Goal: Task Accomplishment & Management: Manage account settings

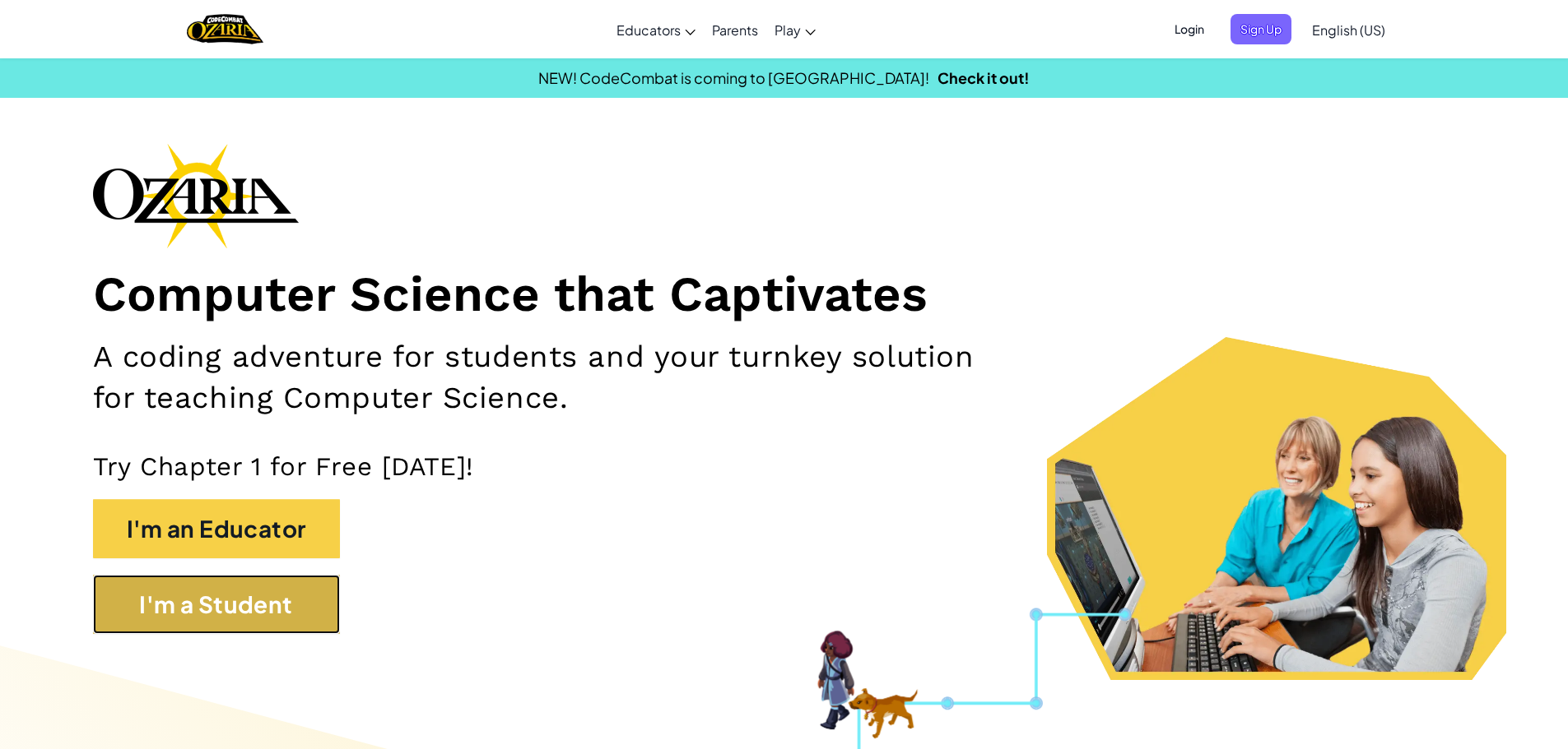
click at [275, 617] on button "I'm a Student" at bounding box center [217, 604] width 247 height 59
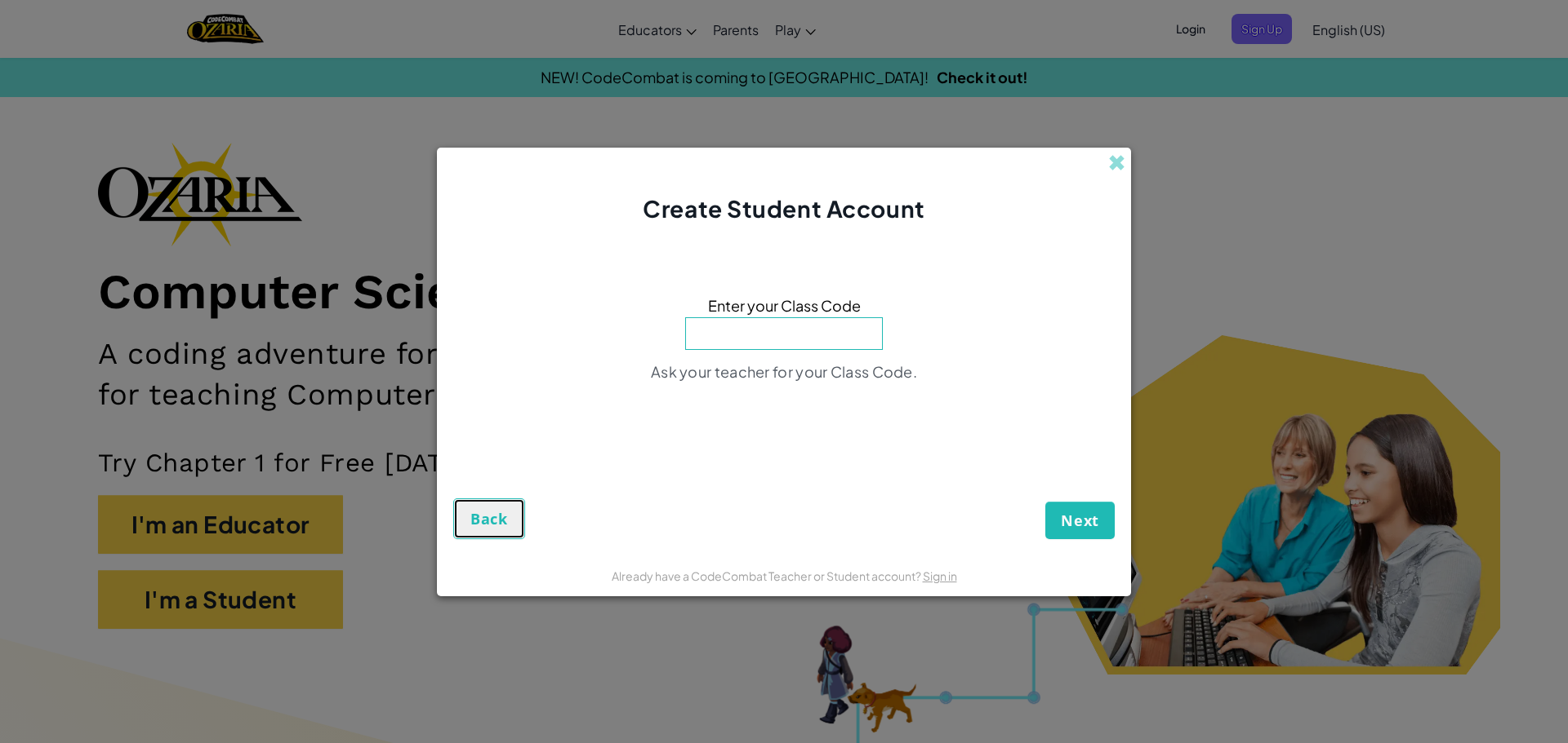
click at [472, 522] on span "Back" at bounding box center [489, 519] width 37 height 20
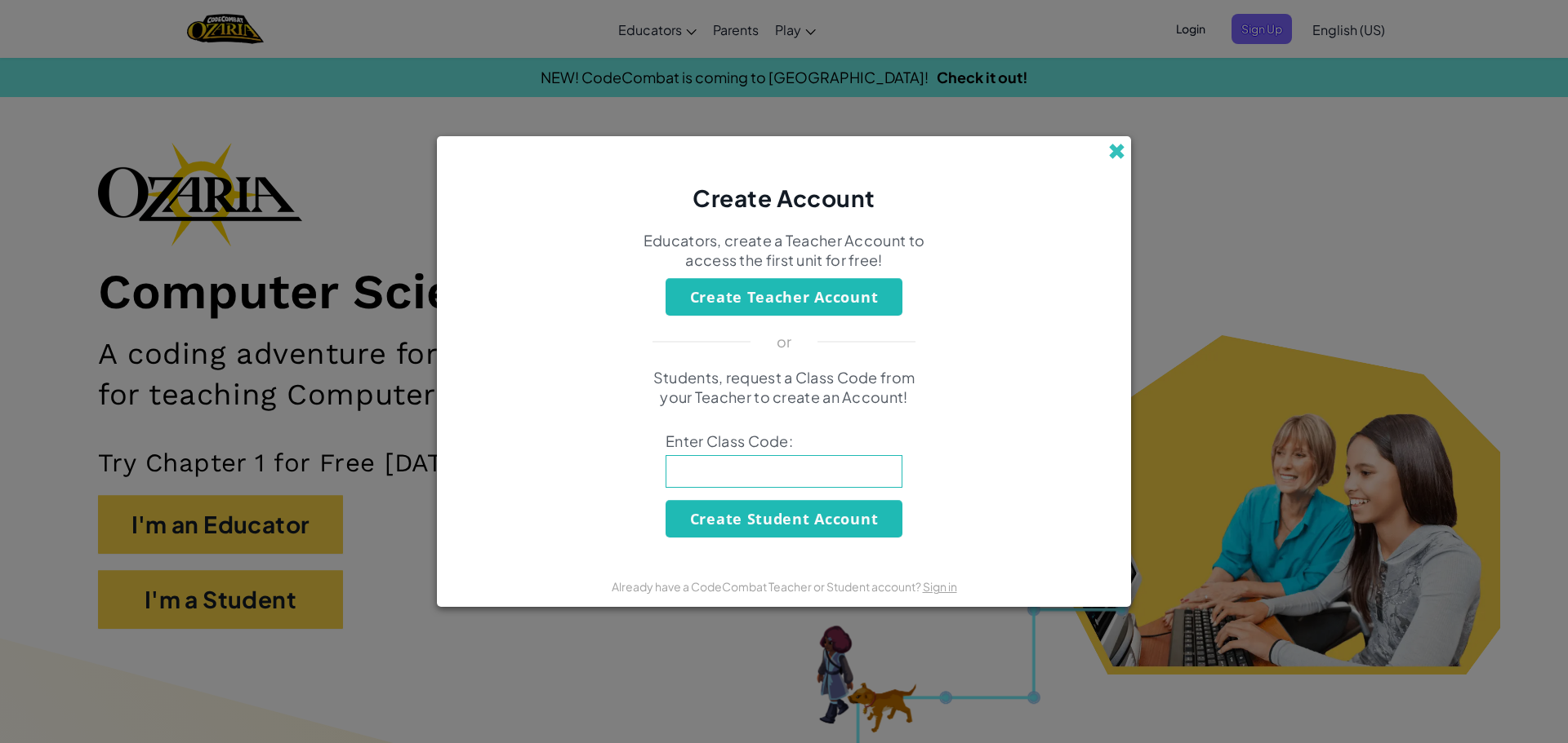
click at [1114, 149] on span at bounding box center [1116, 151] width 17 height 17
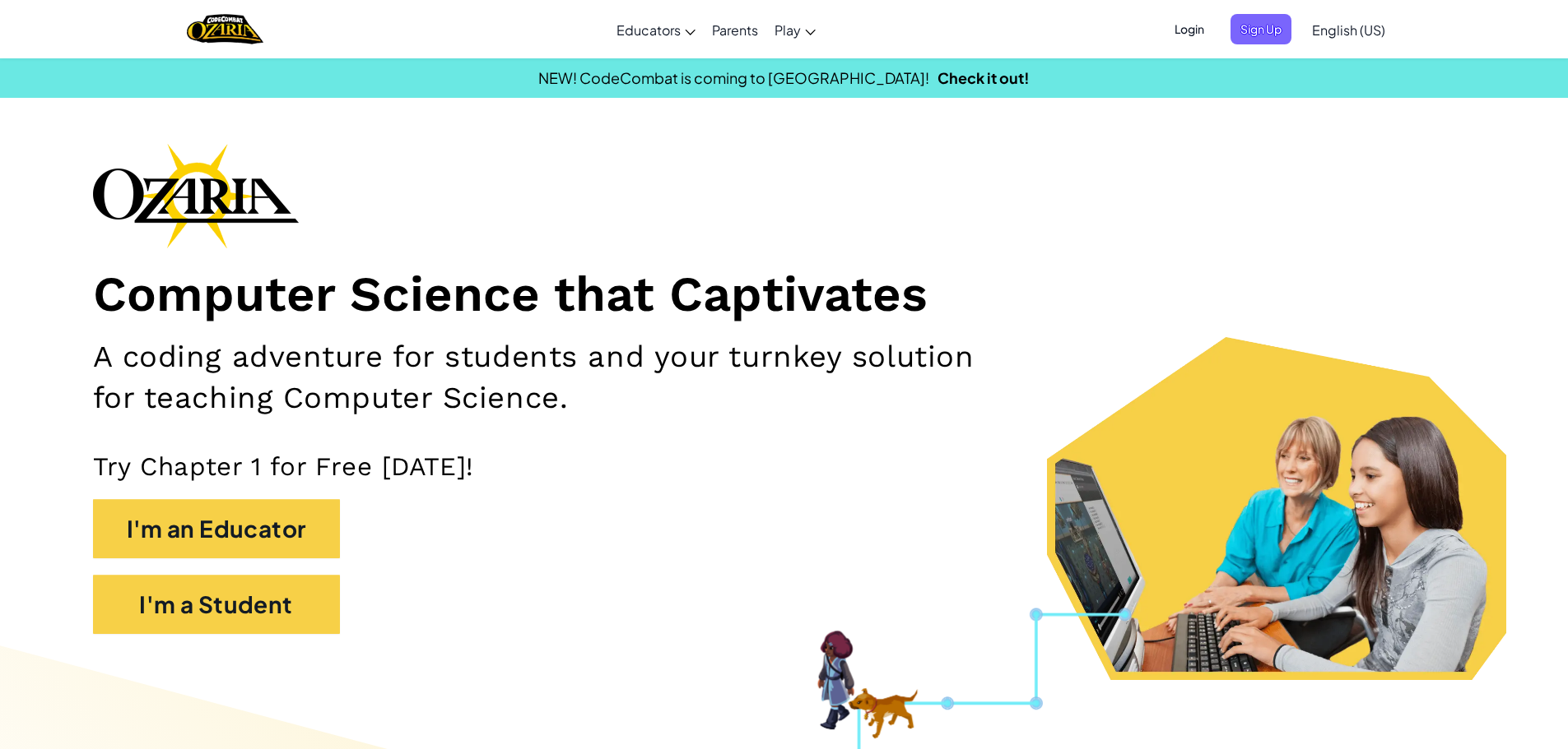
click at [1193, 35] on span "Login" at bounding box center [1189, 30] width 49 height 31
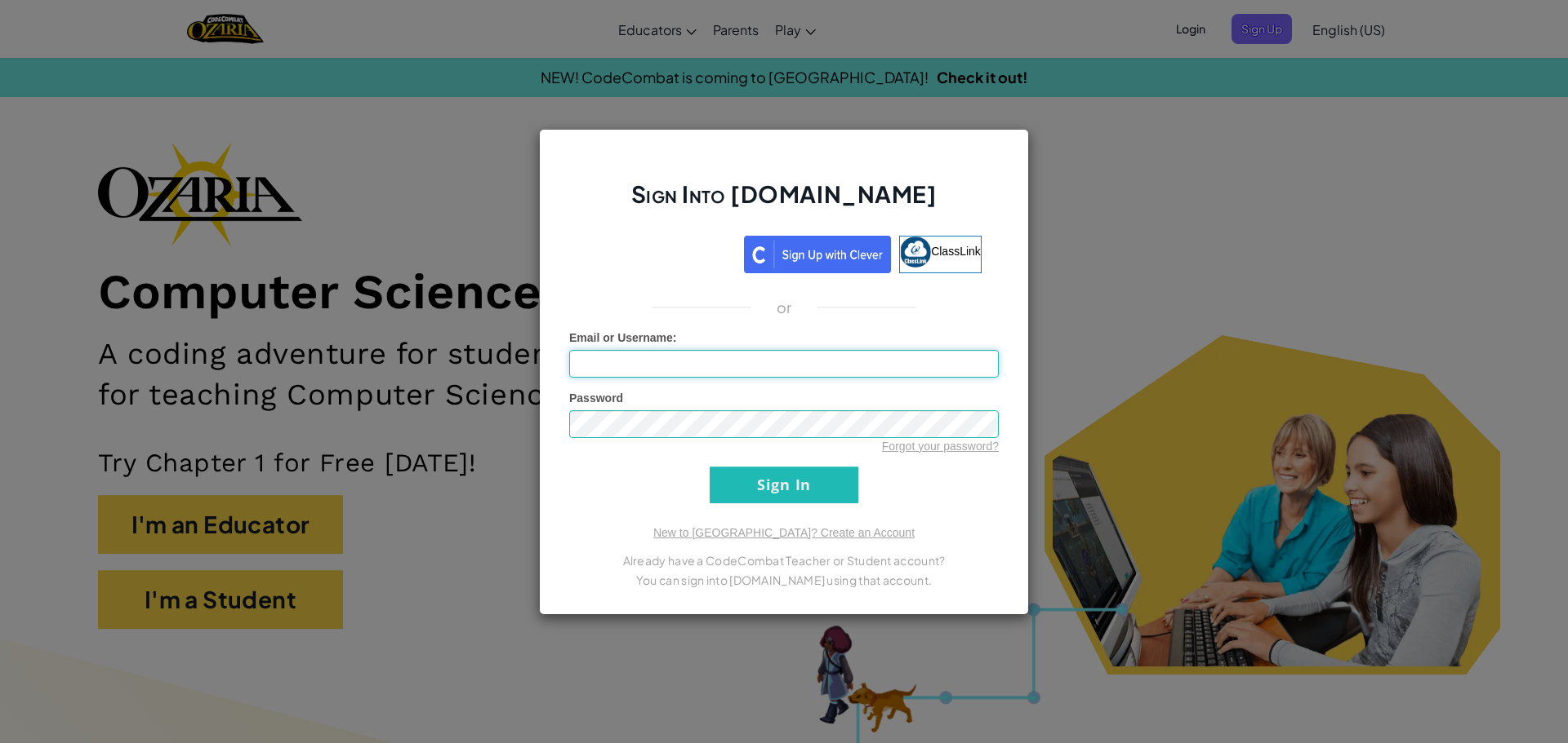
type input "AdenS9876"
click at [733, 500] on input "Sign In" at bounding box center [784, 485] width 149 height 37
click at [735, 496] on input "Sign In" at bounding box center [784, 485] width 149 height 37
